Goal: Task Accomplishment & Management: Use online tool/utility

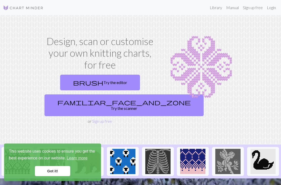
click at [267, 10] on link "Login" at bounding box center [271, 8] width 13 height 10
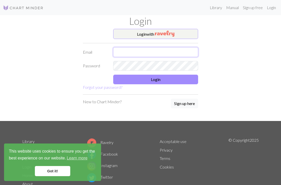
click at [127, 53] on input "text" at bounding box center [155, 52] width 85 height 10
type input "[EMAIL_ADDRESS][DOMAIN_NAME]"
click at [124, 78] on button "Login" at bounding box center [155, 80] width 85 height 10
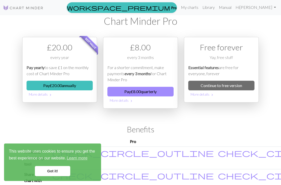
click at [199, 11] on link "My charts" at bounding box center [189, 7] width 21 height 10
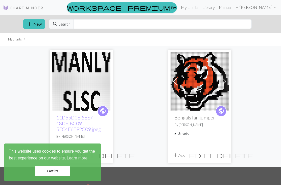
click at [67, 87] on img at bounding box center [81, 81] width 58 height 58
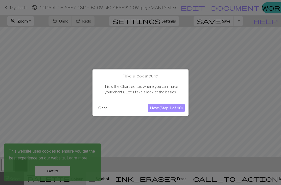
click at [103, 107] on button "Close" at bounding box center [102, 108] width 13 height 8
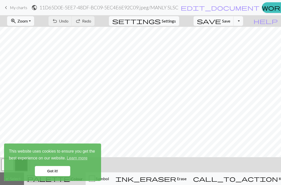
click at [16, 22] on span "zoom_in" at bounding box center [13, 20] width 6 height 7
click at [25, 30] on button "Fit all" at bounding box center [27, 32] width 40 height 8
click at [42, 169] on link "Got it!" at bounding box center [52, 171] width 35 height 10
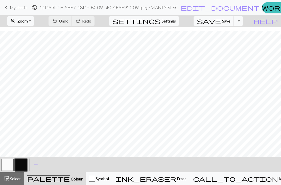
scroll to position [64, 0]
click at [257, 175] on div "call_to_action Knitting mode Knitting mode" at bounding box center [248, 178] width 110 height 6
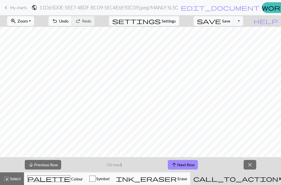
click at [185, 163] on button "arrow_upward Next Row" at bounding box center [183, 165] width 30 height 10
click at [184, 163] on button "arrow_upward Next Row" at bounding box center [183, 165] width 30 height 10
click at [185, 163] on button "arrow_upward Next Row" at bounding box center [183, 165] width 30 height 10
click at [186, 163] on button "arrow_upward Next Row" at bounding box center [183, 165] width 30 height 10
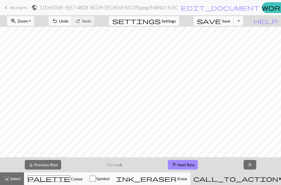
click at [186, 163] on button "arrow_upward Next Row" at bounding box center [183, 165] width 30 height 10
click at [187, 164] on button "arrow_upward Next Row" at bounding box center [183, 165] width 30 height 10
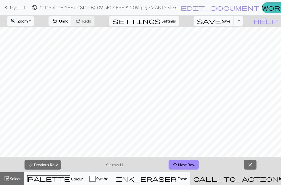
click at [188, 163] on button "arrow_upward Next Row" at bounding box center [183, 165] width 30 height 10
click at [188, 164] on button "arrow_upward Next Row" at bounding box center [183, 165] width 30 height 10
click at [189, 165] on button "arrow_upward Next Row" at bounding box center [183, 165] width 30 height 10
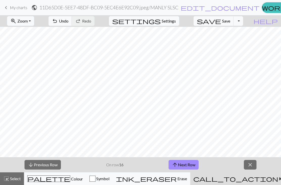
click at [188, 165] on button "arrow_upward Next Row" at bounding box center [183, 165] width 30 height 10
click at [190, 164] on button "arrow_upward Next Row" at bounding box center [183, 165] width 30 height 10
click at [189, 164] on button "arrow_upward Next Row" at bounding box center [183, 165] width 30 height 10
click at [192, 162] on button "arrow_upward Next Row" at bounding box center [183, 165] width 30 height 10
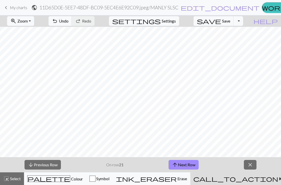
click at [191, 163] on button "arrow_upward Next Row" at bounding box center [183, 165] width 30 height 10
click at [189, 165] on button "arrow_upward Next Row" at bounding box center [183, 165] width 30 height 10
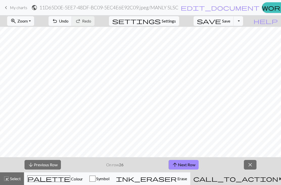
click at [189, 165] on button "arrow_upward Next Row" at bounding box center [183, 165] width 30 height 10
click at [190, 163] on button "arrow_upward Next Row" at bounding box center [183, 165] width 30 height 10
click at [188, 166] on button "arrow_upward Next Row" at bounding box center [183, 165] width 30 height 10
click at [187, 163] on button "arrow_upward Next Row" at bounding box center [183, 165] width 30 height 10
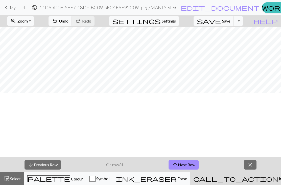
scroll to position [0, 0]
click at [182, 165] on button "arrow_upward Next Row" at bounding box center [183, 165] width 30 height 10
click at [187, 161] on button "arrow_upward Next Row" at bounding box center [183, 165] width 30 height 10
